Goal: Entertainment & Leisure: Consume media (video, audio)

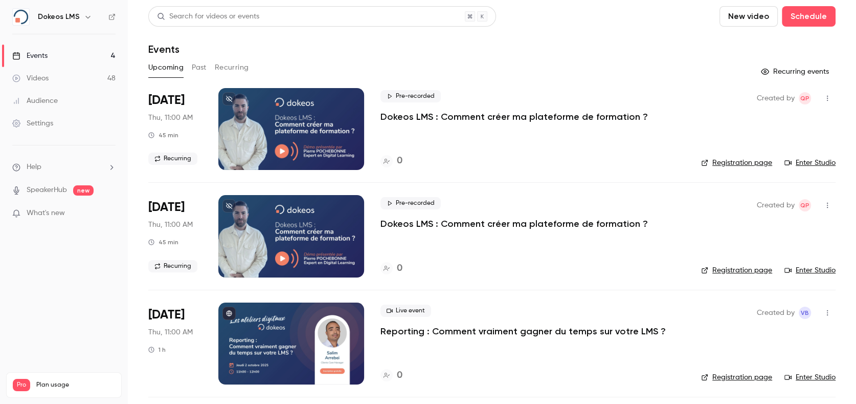
click at [60, 73] on link "Videos 48" at bounding box center [64, 78] width 128 height 23
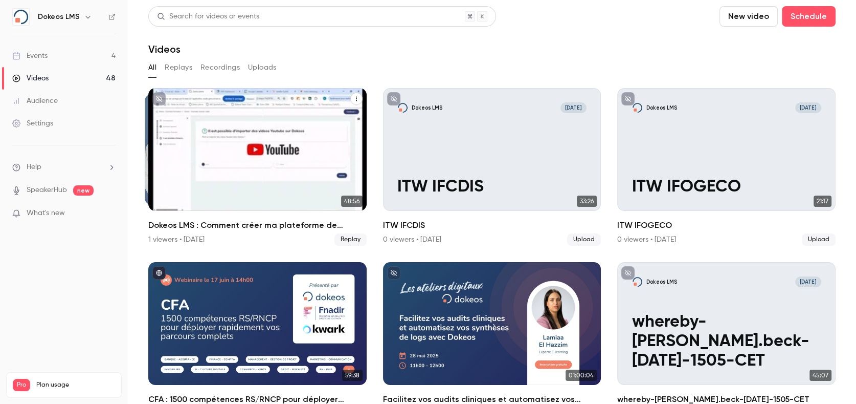
click at [293, 178] on div "Dokeos LMS : Comment créer ma plateforme de formation ?" at bounding box center [257, 149] width 218 height 123
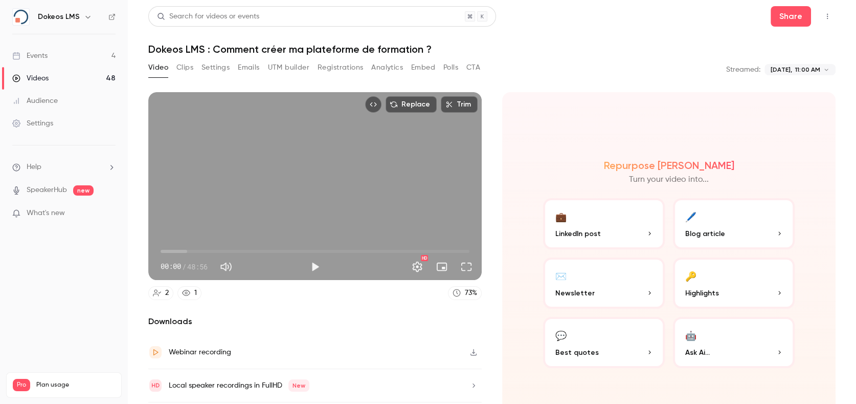
click at [382, 66] on button "Analytics" at bounding box center [387, 67] width 32 height 16
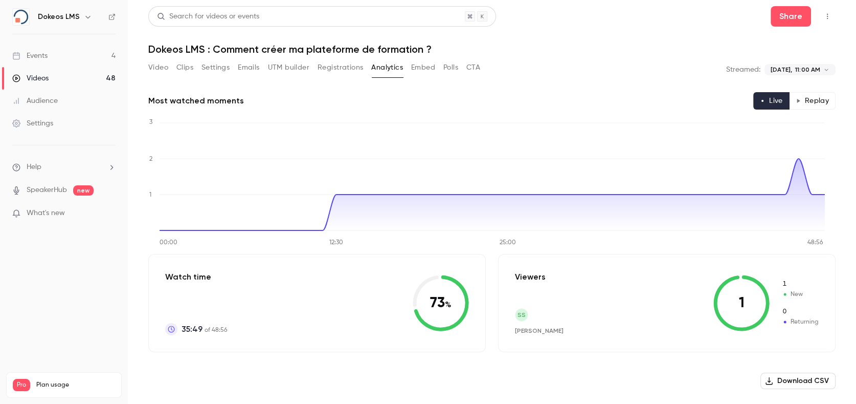
click at [804, 102] on button "Replay" at bounding box center [812, 100] width 47 height 17
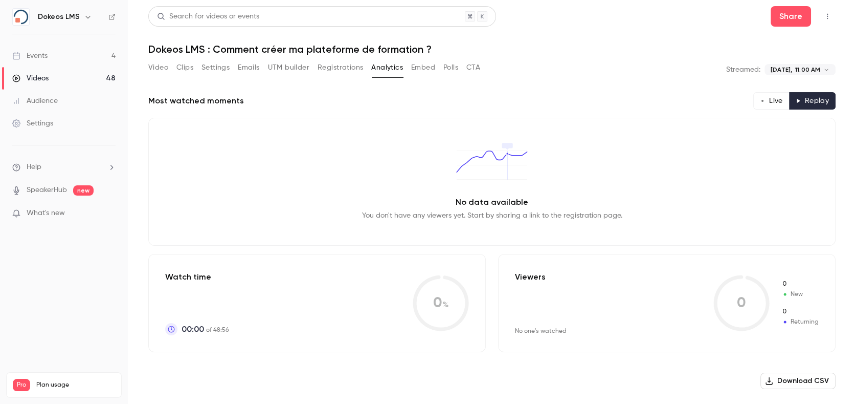
click at [43, 54] on div "Events" at bounding box center [29, 56] width 35 height 10
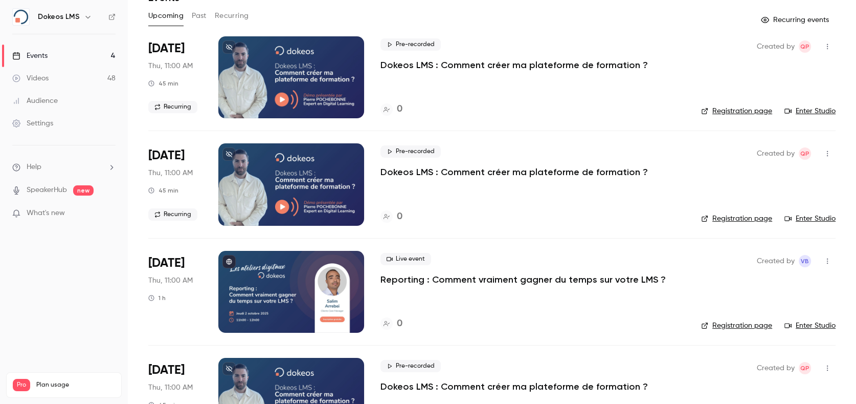
scroll to position [105, 0]
